Goal: Navigation & Orientation: Find specific page/section

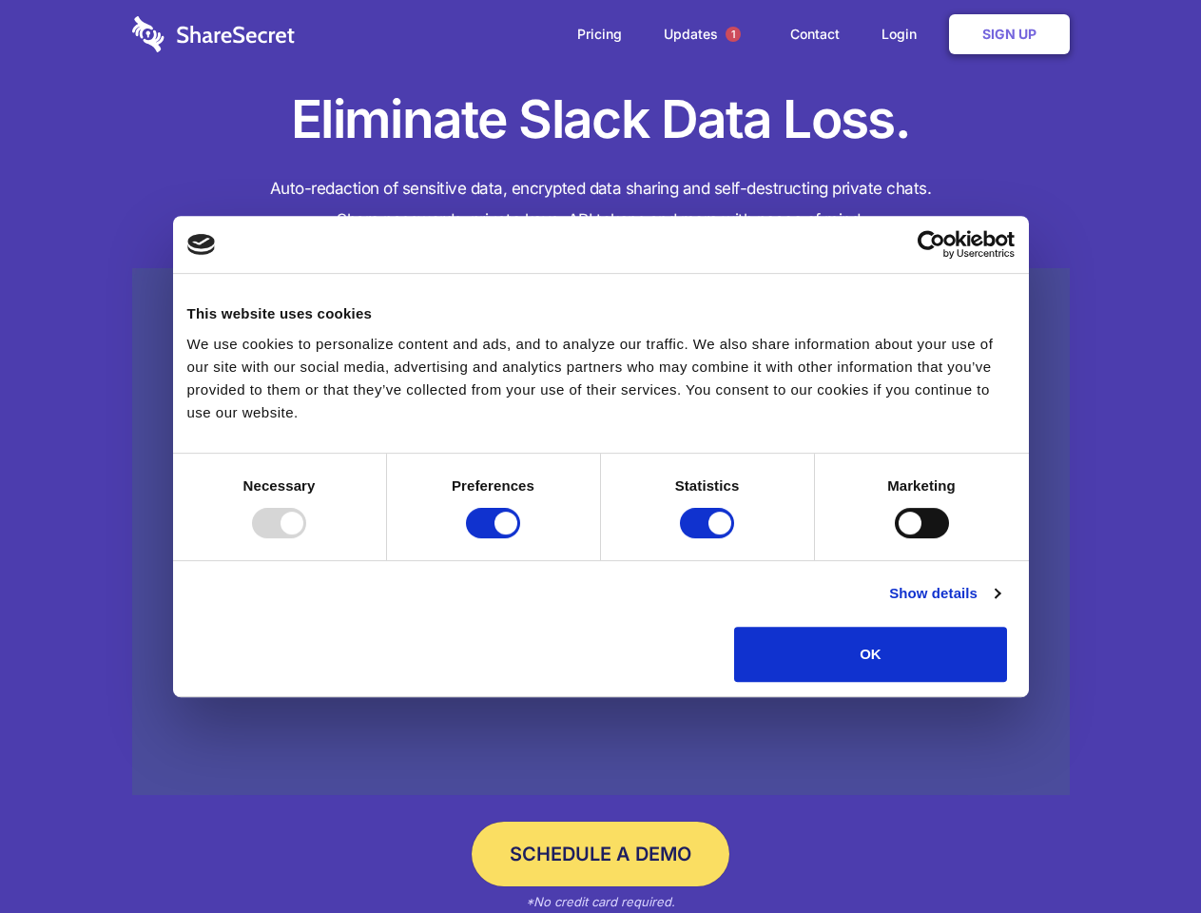
click at [306, 538] on div at bounding box center [279, 523] width 54 height 30
click at [520, 538] on input "Preferences" at bounding box center [493, 523] width 54 height 30
checkbox input "false"
click at [709, 538] on input "Statistics" at bounding box center [707, 523] width 54 height 30
checkbox input "false"
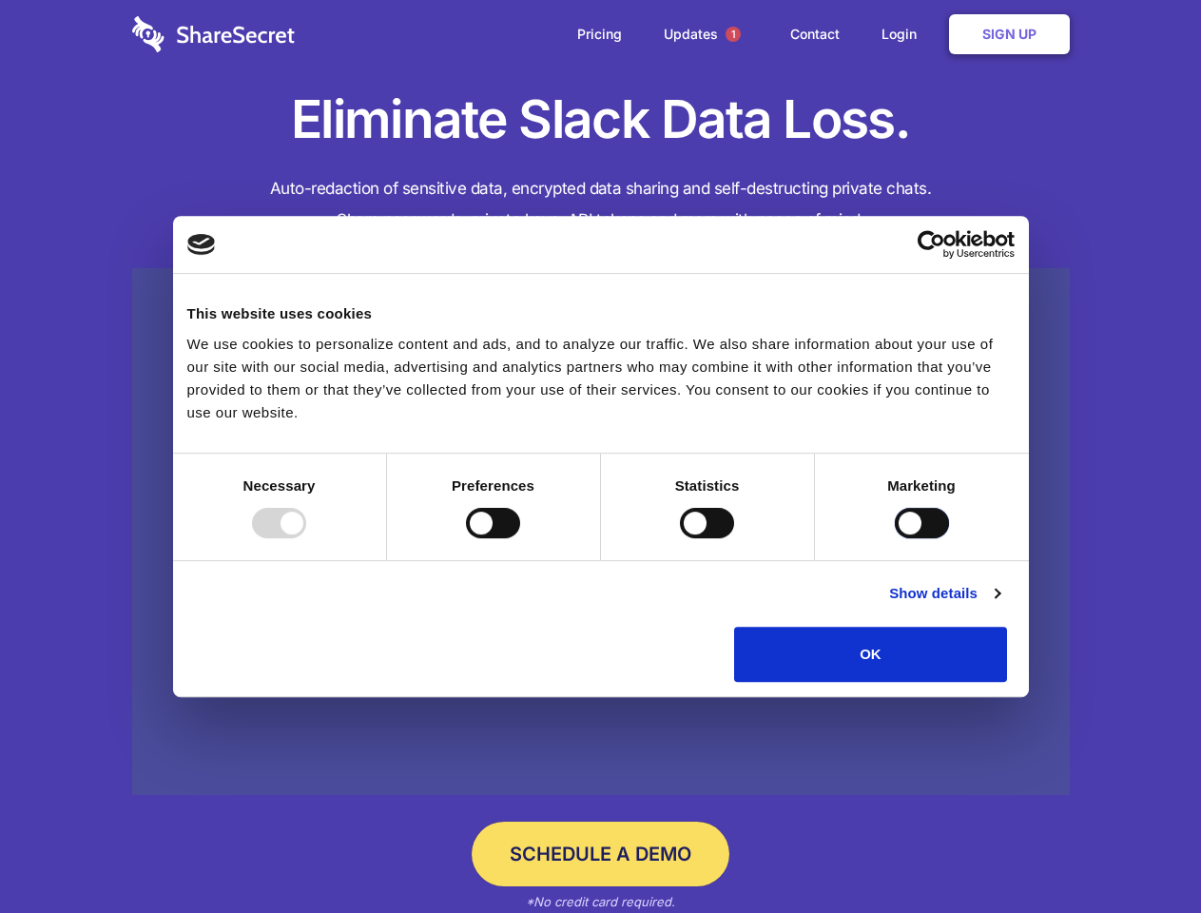
click at [895, 538] on input "Marketing" at bounding box center [922, 523] width 54 height 30
checkbox input "true"
click at [999, 605] on link "Show details" at bounding box center [944, 593] width 110 height 23
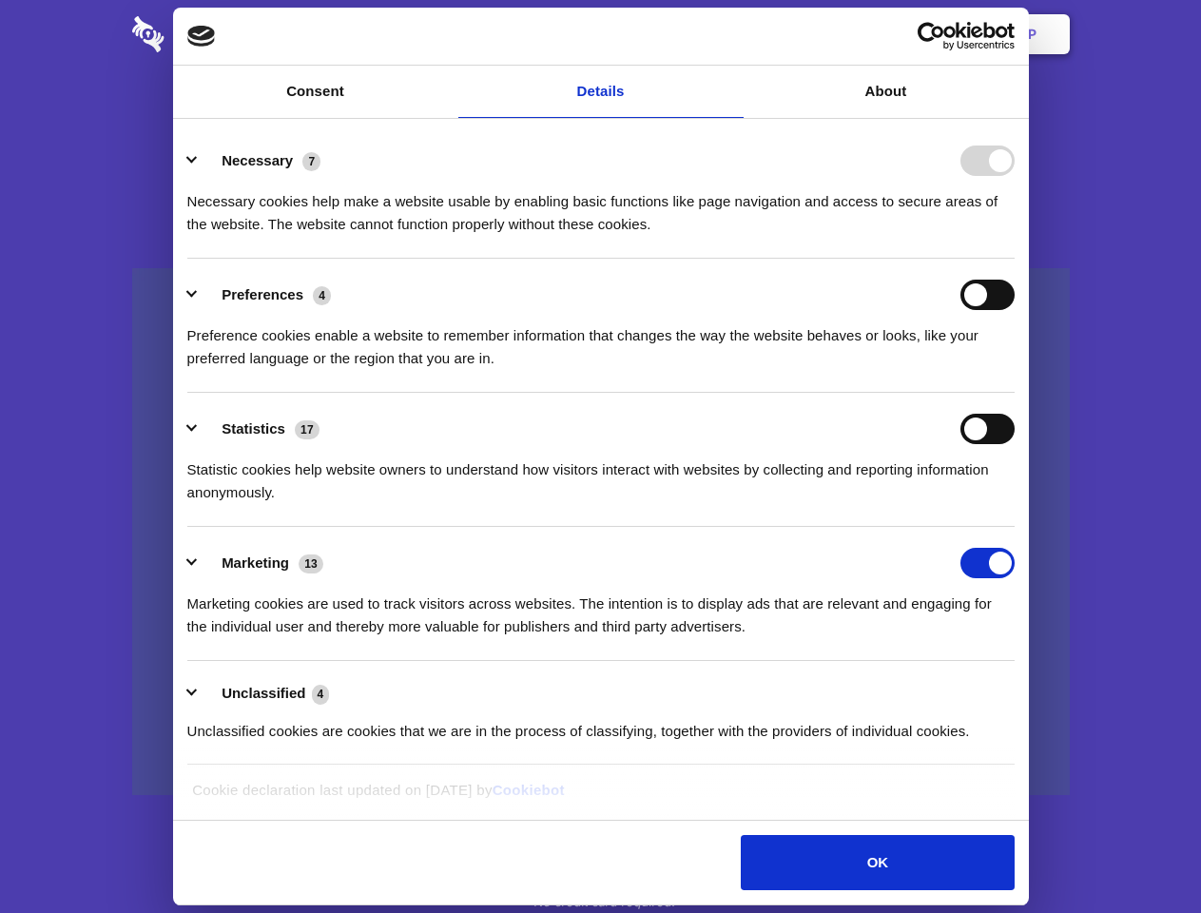
click at [1015, 259] on li "Necessary 7 Necessary cookies help make a website usable by enabling basic func…" at bounding box center [600, 192] width 827 height 134
click at [732, 34] on span "1" at bounding box center [732, 34] width 15 height 15
